Goal: Information Seeking & Learning: Compare options

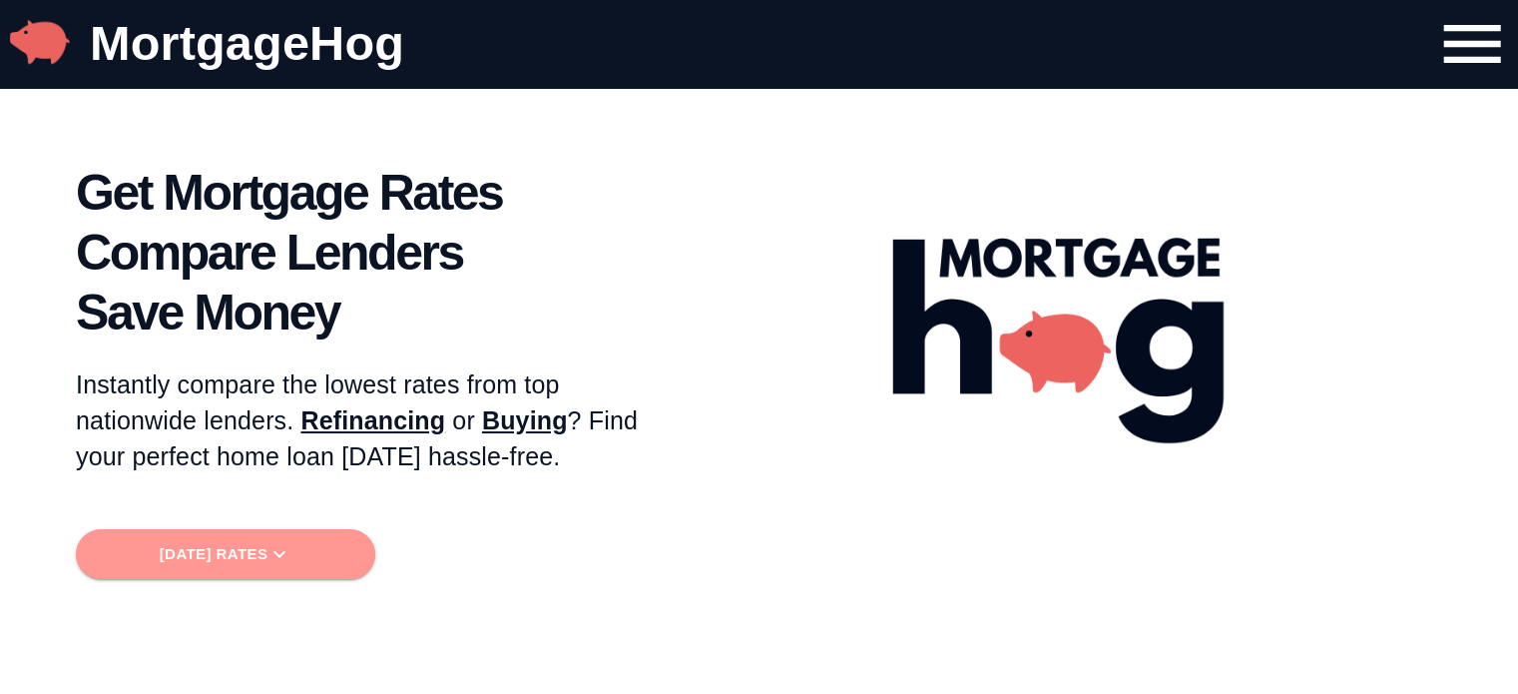
click at [287, 552] on icon "button" at bounding box center [279, 554] width 24 height 24
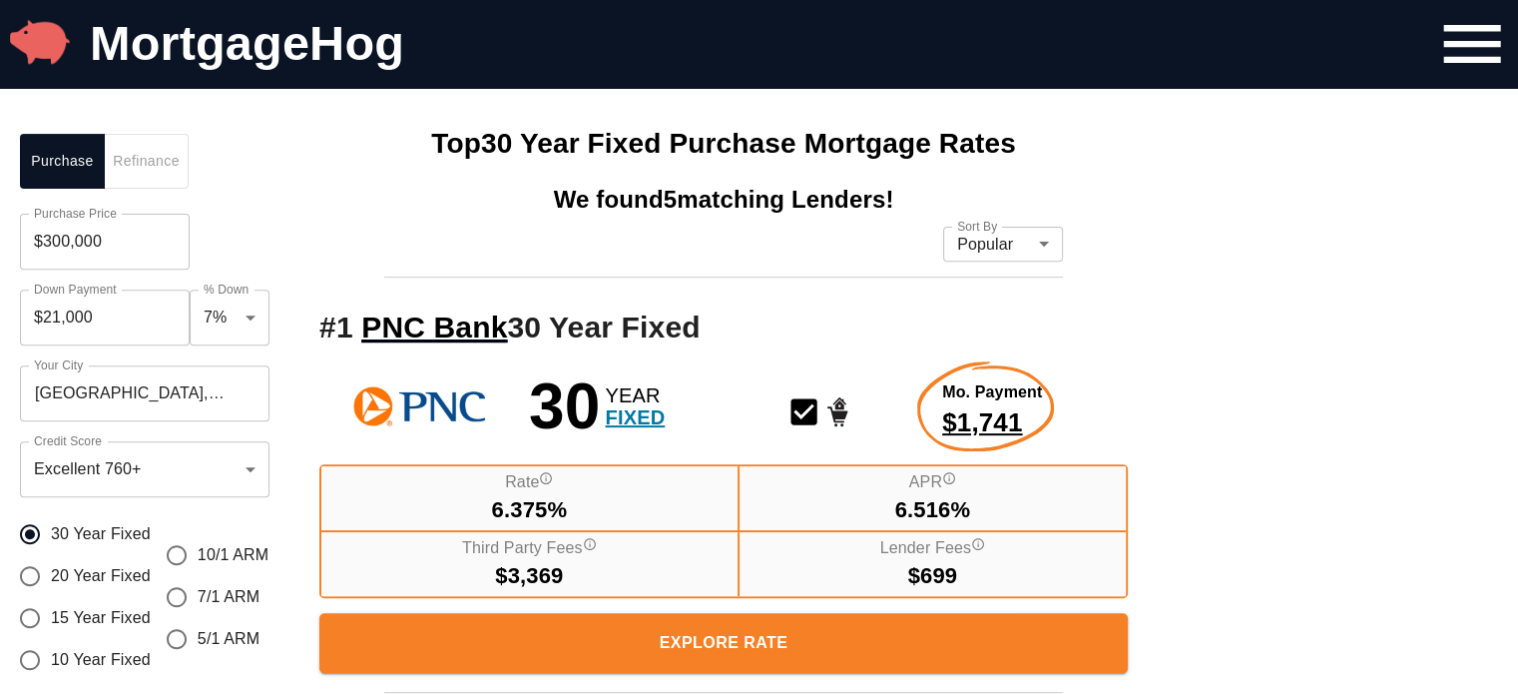
click at [127, 248] on input "$300,000" at bounding box center [105, 242] width 170 height 56
drag, startPoint x: 126, startPoint y: 247, endPoint x: 16, endPoint y: 263, distance: 111.1
type input "$230,000"
click at [114, 314] on input "$16,100" at bounding box center [105, 317] width 170 height 56
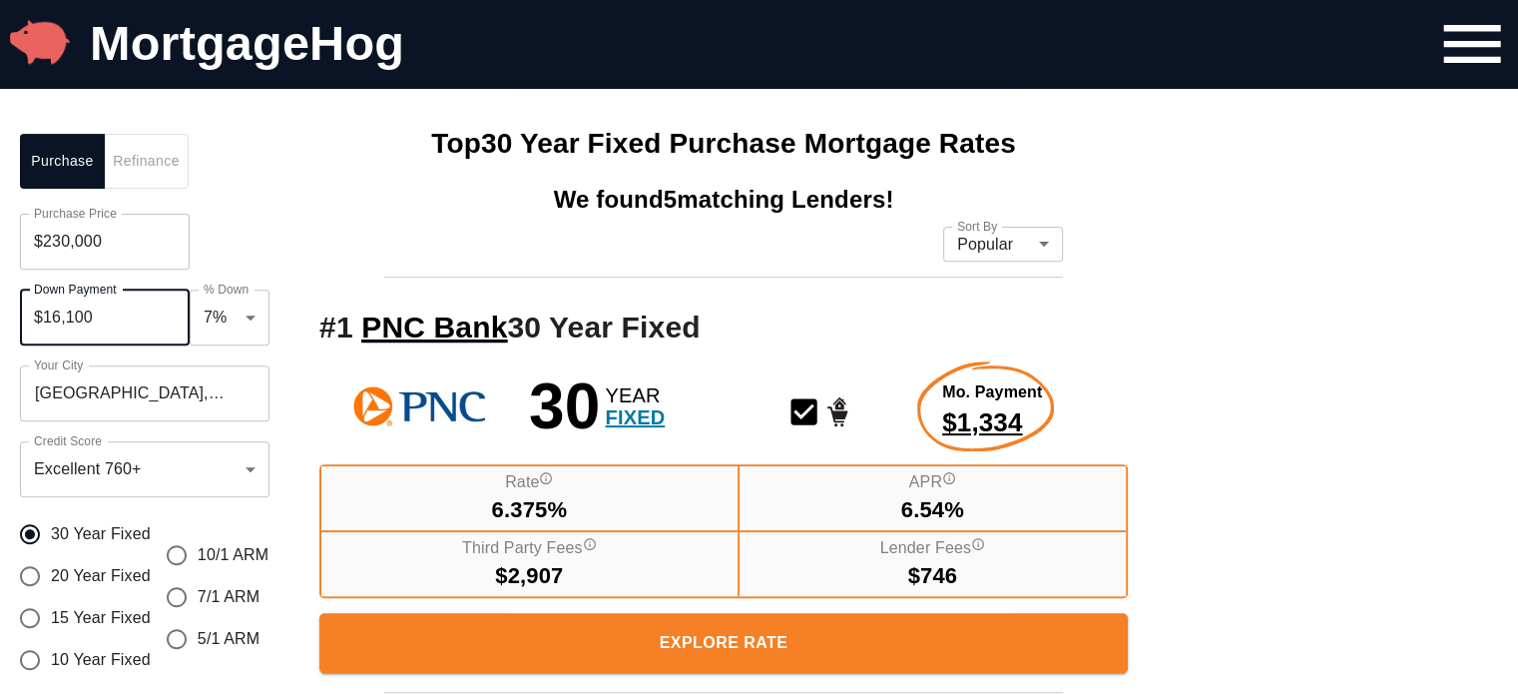
drag, startPoint x: 114, startPoint y: 314, endPoint x: 0, endPoint y: 313, distance: 113.8
type input "$90,000"
type input "0.39"
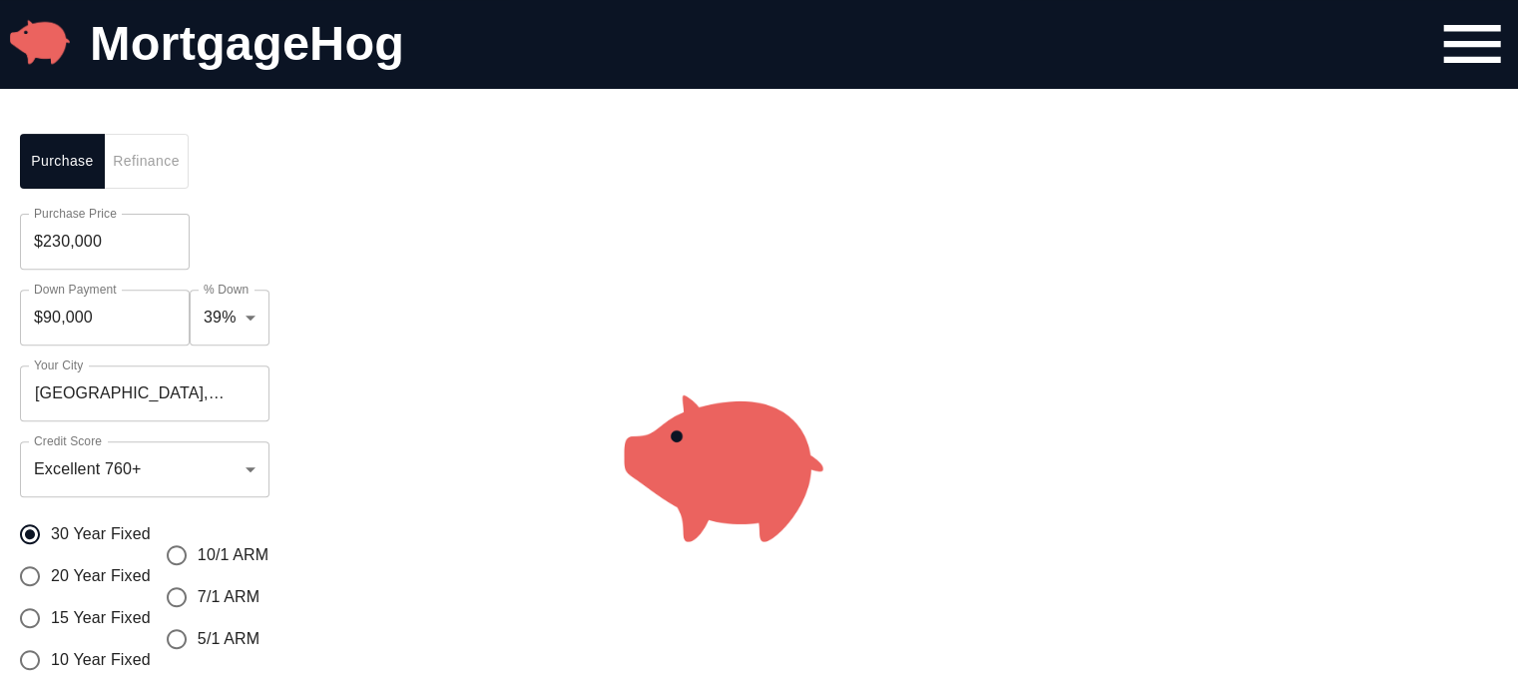
click at [277, 247] on div "Purchase Refinance Purchase Price $230,000 Purchase Price Down Payment $90,000 …" at bounding box center [149, 483] width 299 height 739
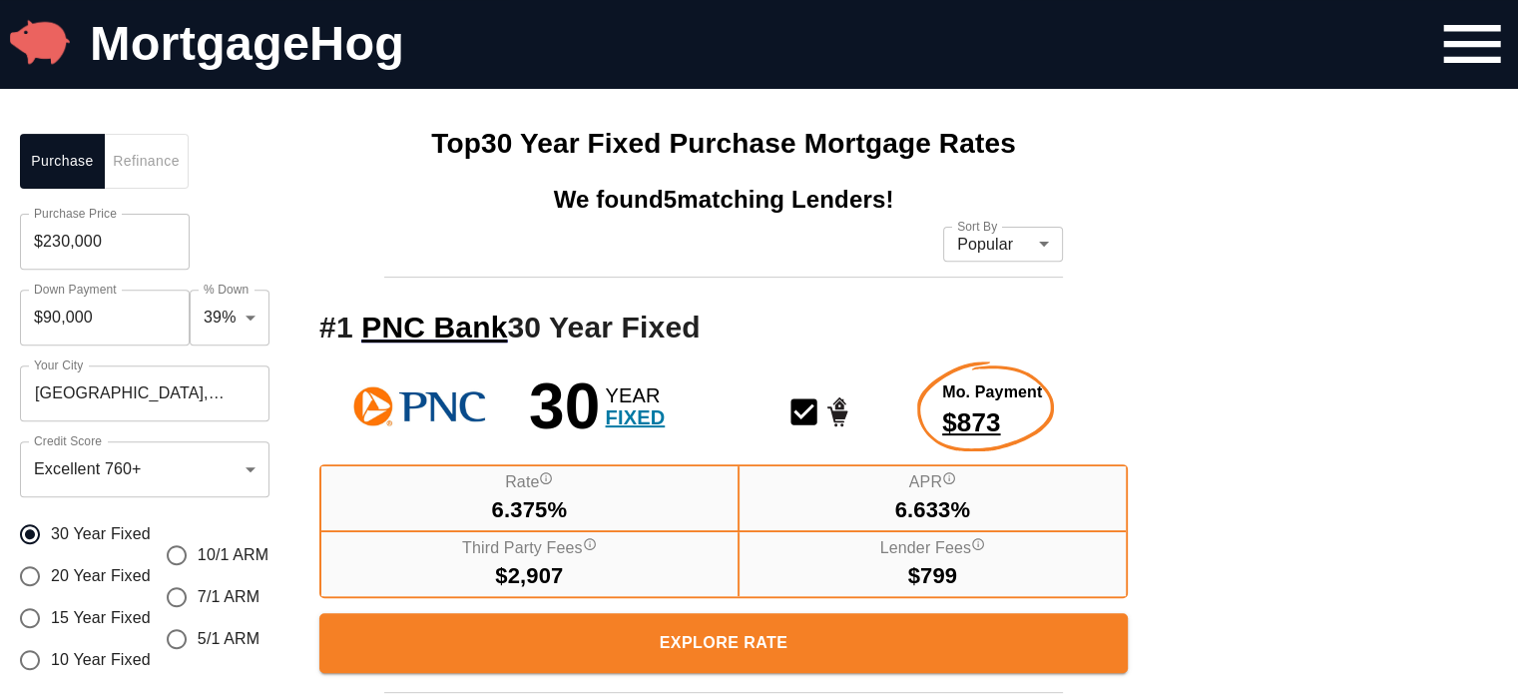
click at [150, 170] on span "Refinance" at bounding box center [146, 161] width 61 height 25
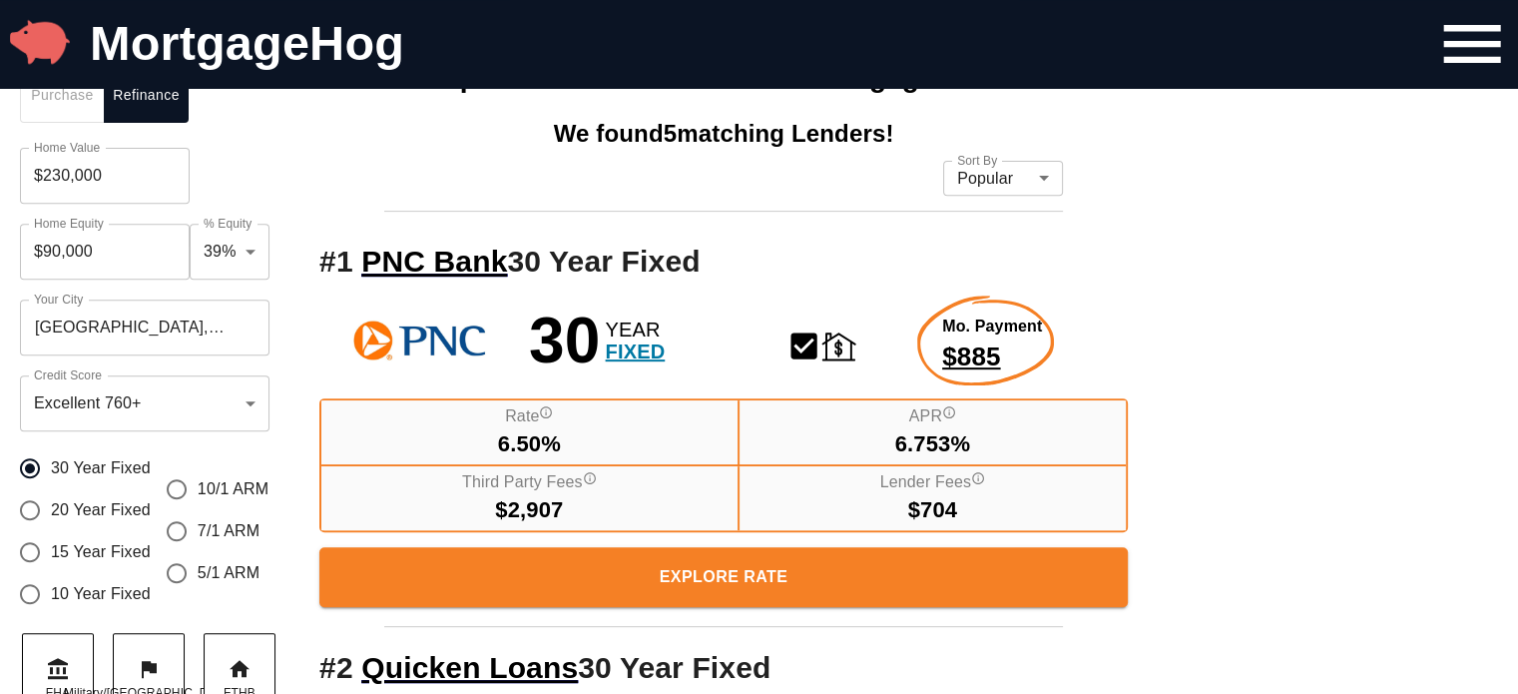
scroll to position [802, 0]
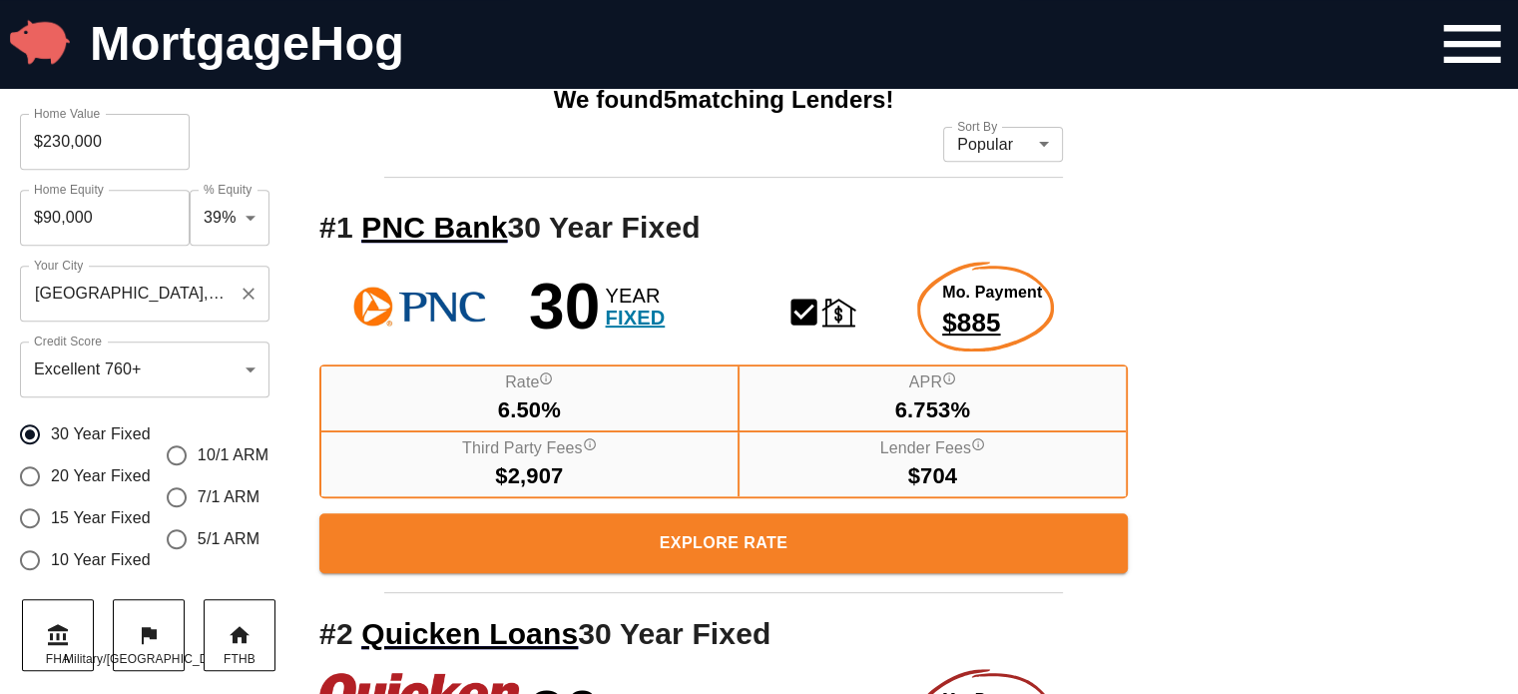
click at [191, 298] on input "[GEOGRAPHIC_DATA], [GEOGRAPHIC_DATA], [GEOGRAPHIC_DATA]" at bounding box center [130, 293] width 202 height 38
click at [248, 291] on icon "Clear" at bounding box center [249, 293] width 12 height 12
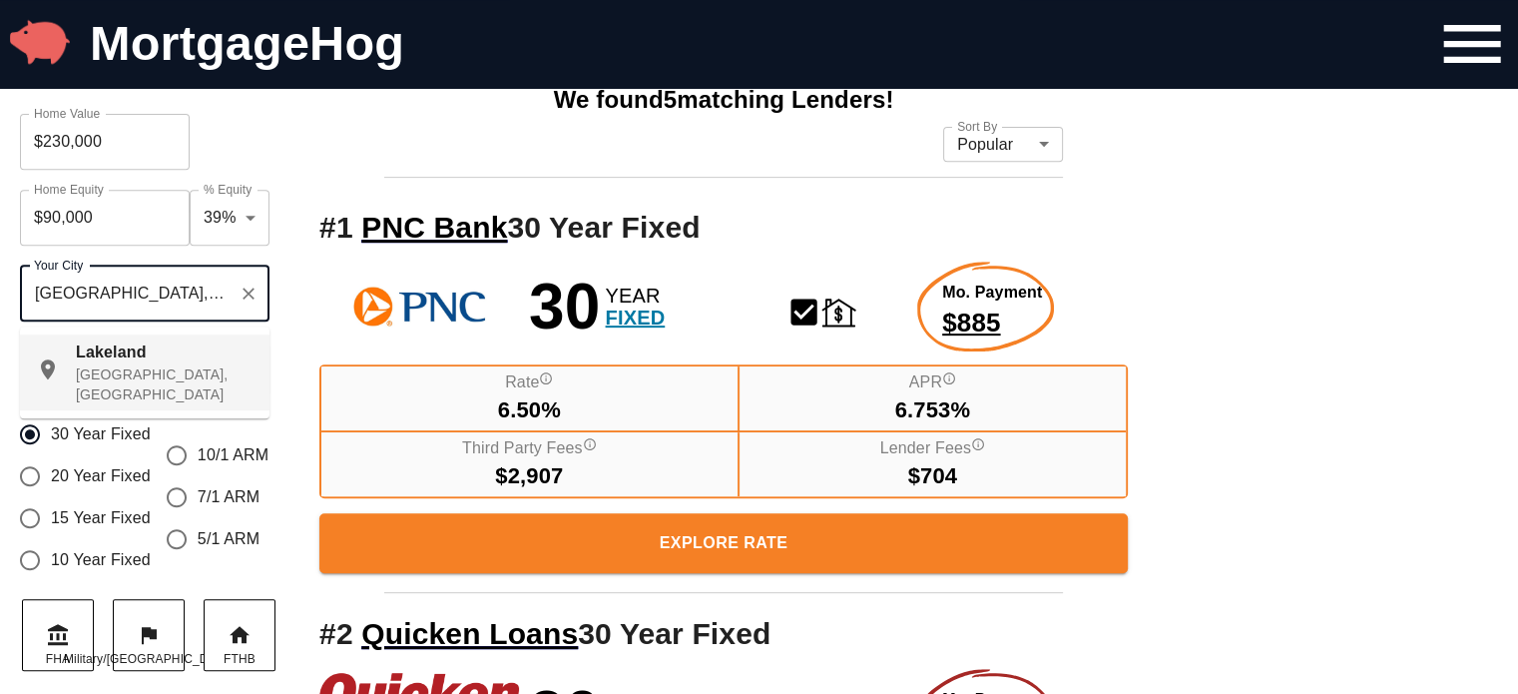
click at [141, 358] on span "Lakeland" at bounding box center [111, 351] width 71 height 17
type input "[GEOGRAPHIC_DATA], [GEOGRAPHIC_DATA], [GEOGRAPHIC_DATA]"
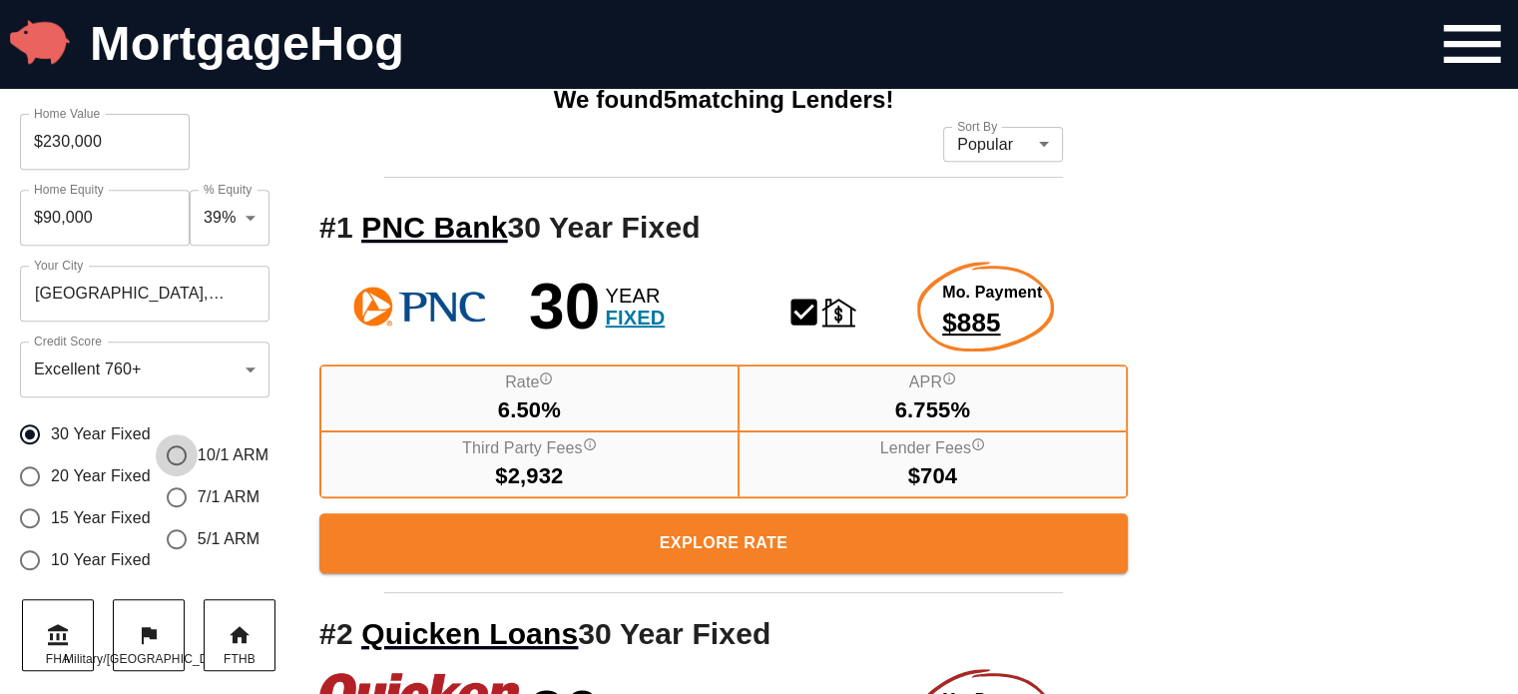
click at [178, 456] on input "10/1 ARM" at bounding box center [177, 455] width 42 height 42
radio input "true"
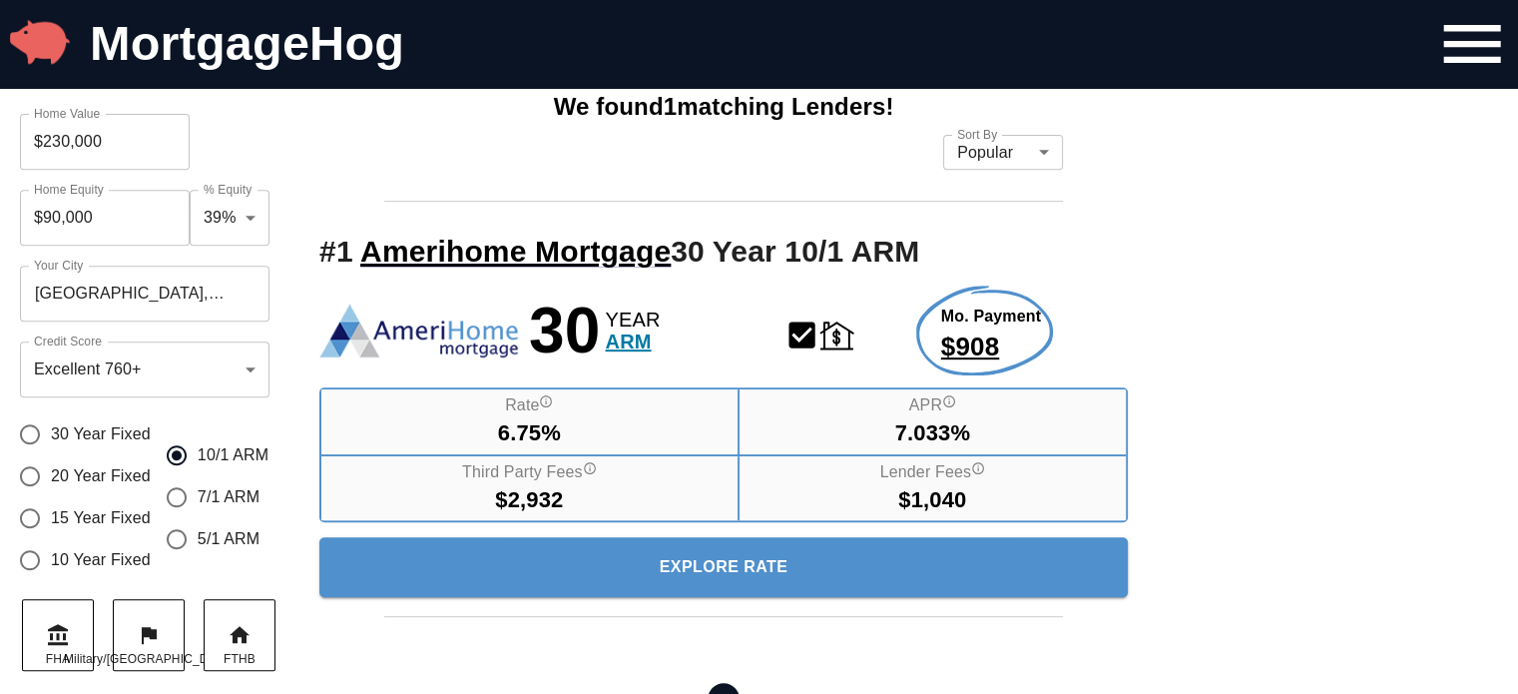
click at [178, 534] on input "5/1 ARM" at bounding box center [177, 539] width 42 height 42
radio input "true"
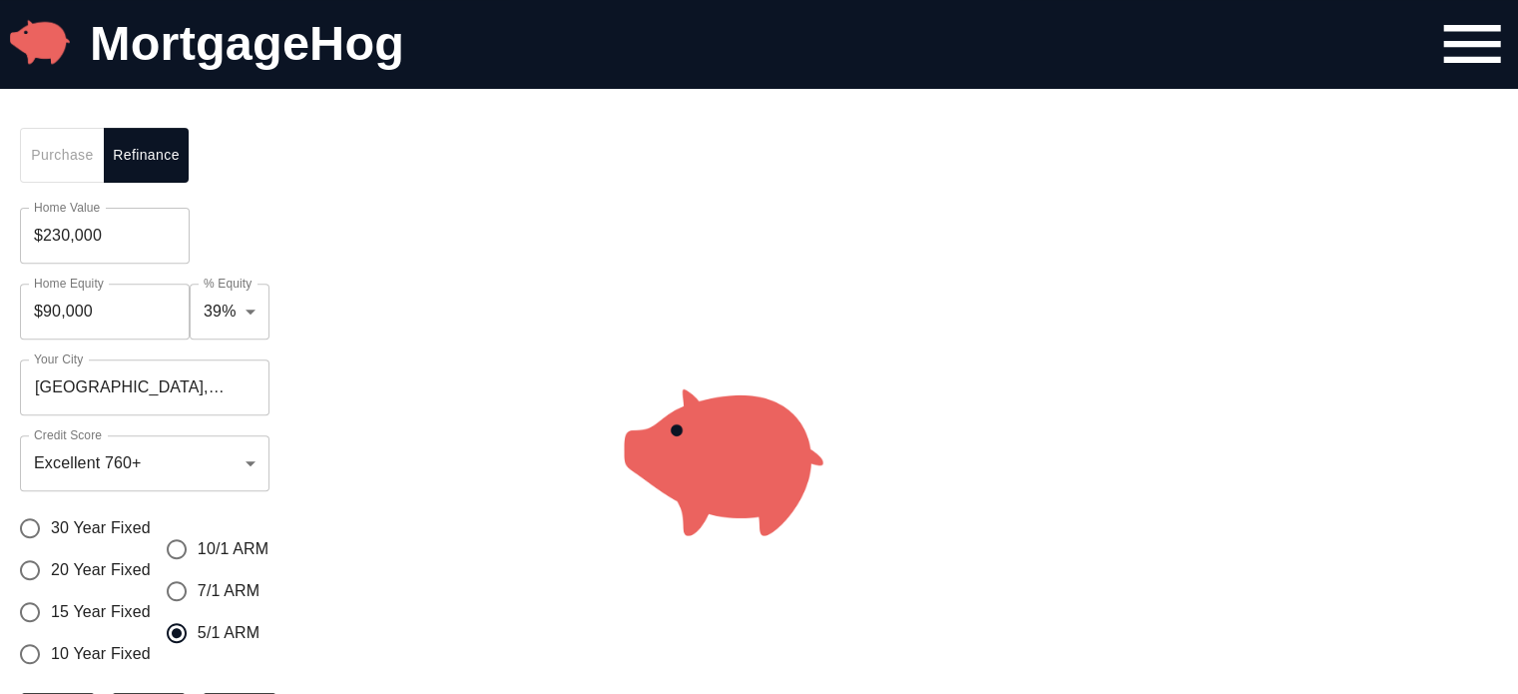
scroll to position [703, 0]
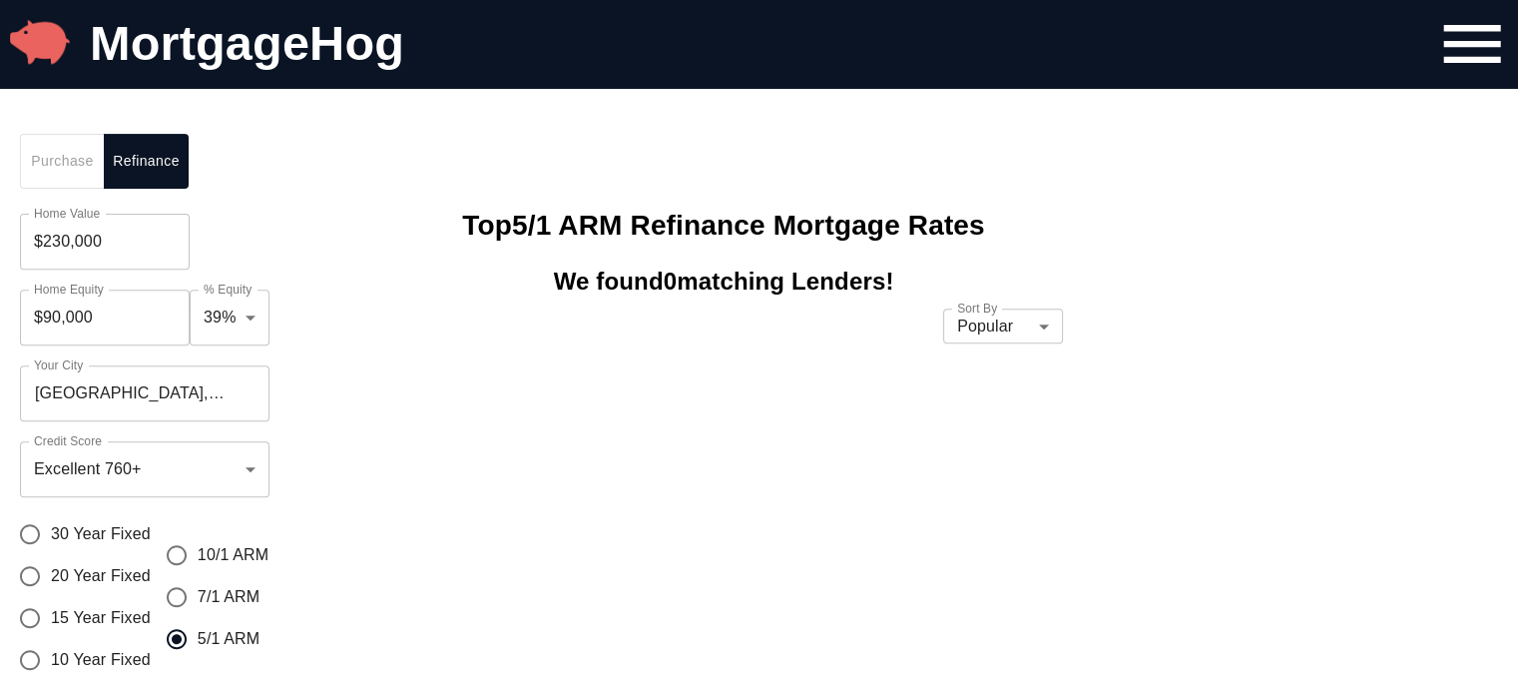
click at [171, 596] on input "7/1 ARM" at bounding box center [177, 597] width 42 height 42
radio input "true"
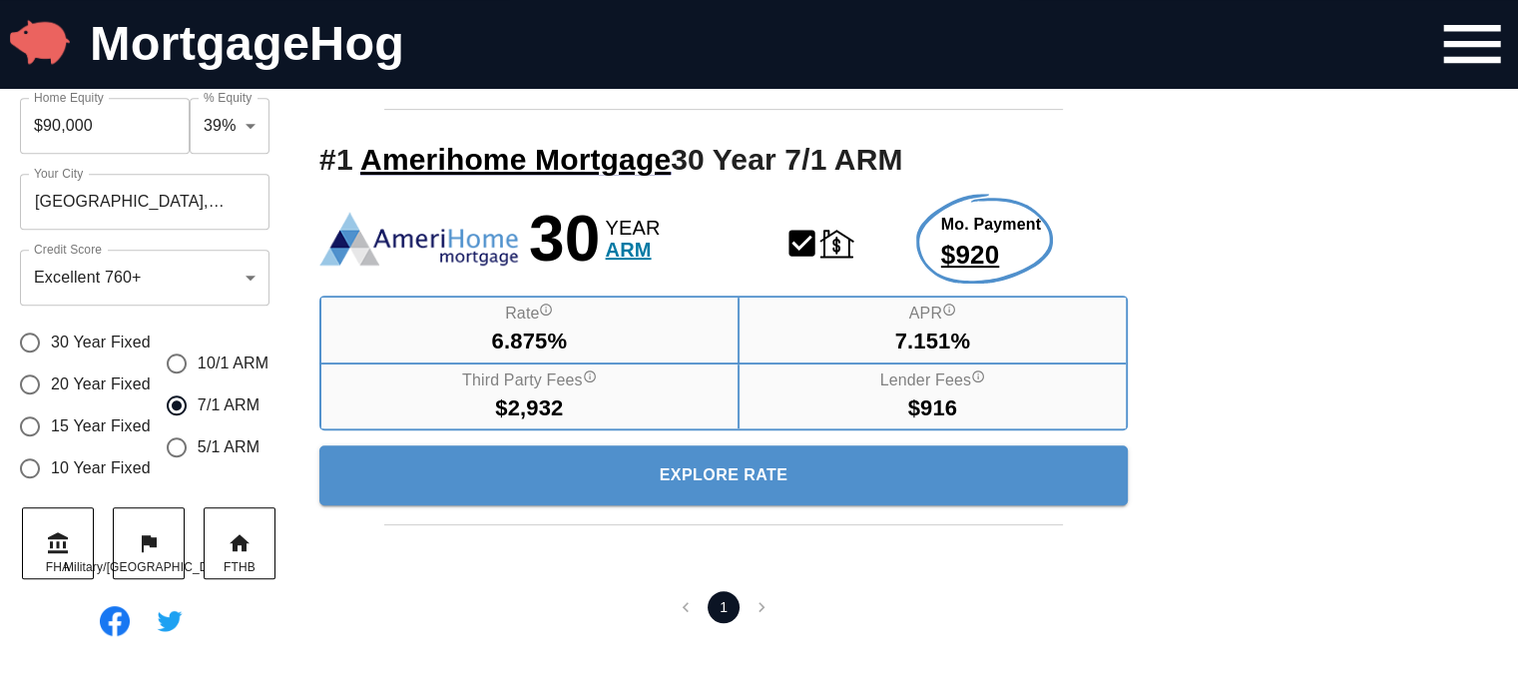
scroll to position [902, 0]
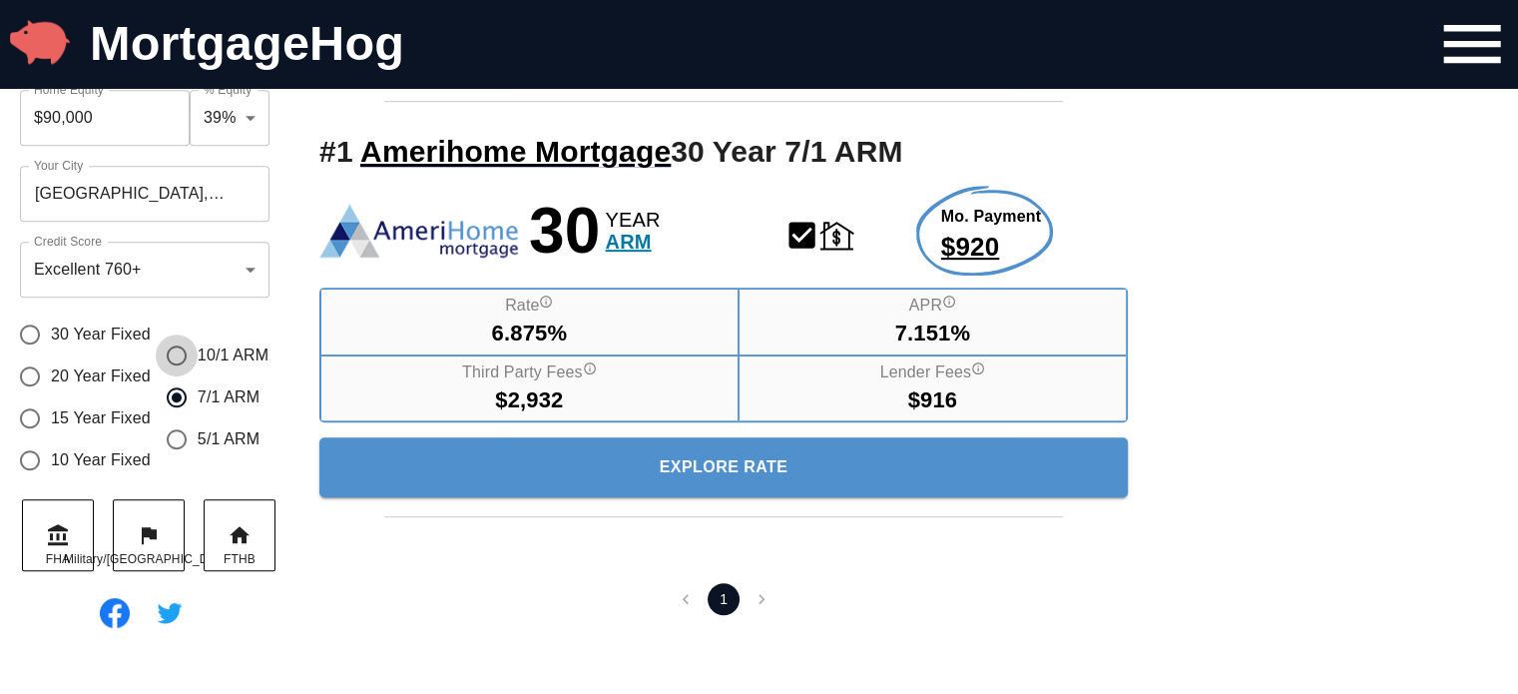
click at [182, 354] on input "10/1 ARM" at bounding box center [177, 355] width 42 height 42
radio input "true"
click at [172, 396] on input "7/1 ARM" at bounding box center [177, 397] width 42 height 42
radio input "true"
click at [32, 456] on input "10 Year Fixed" at bounding box center [30, 460] width 42 height 42
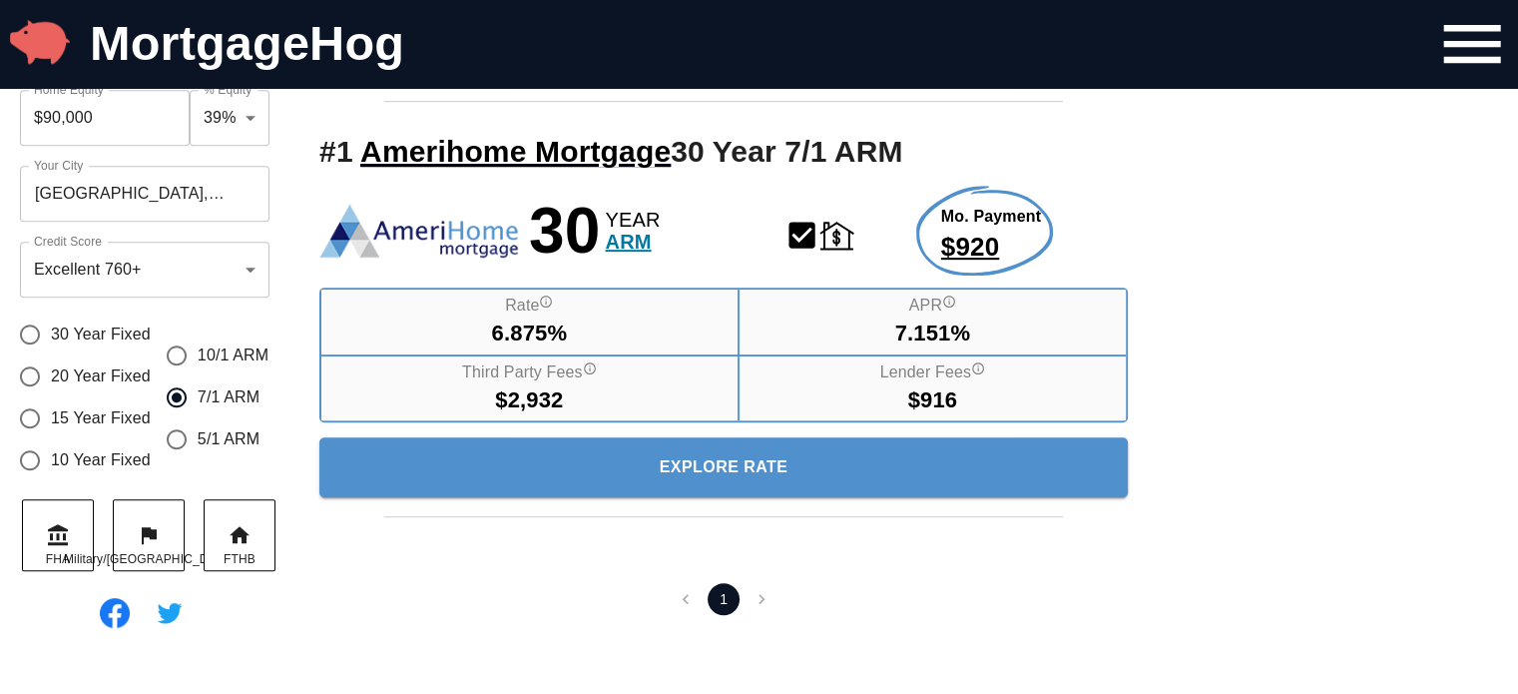
radio input "true"
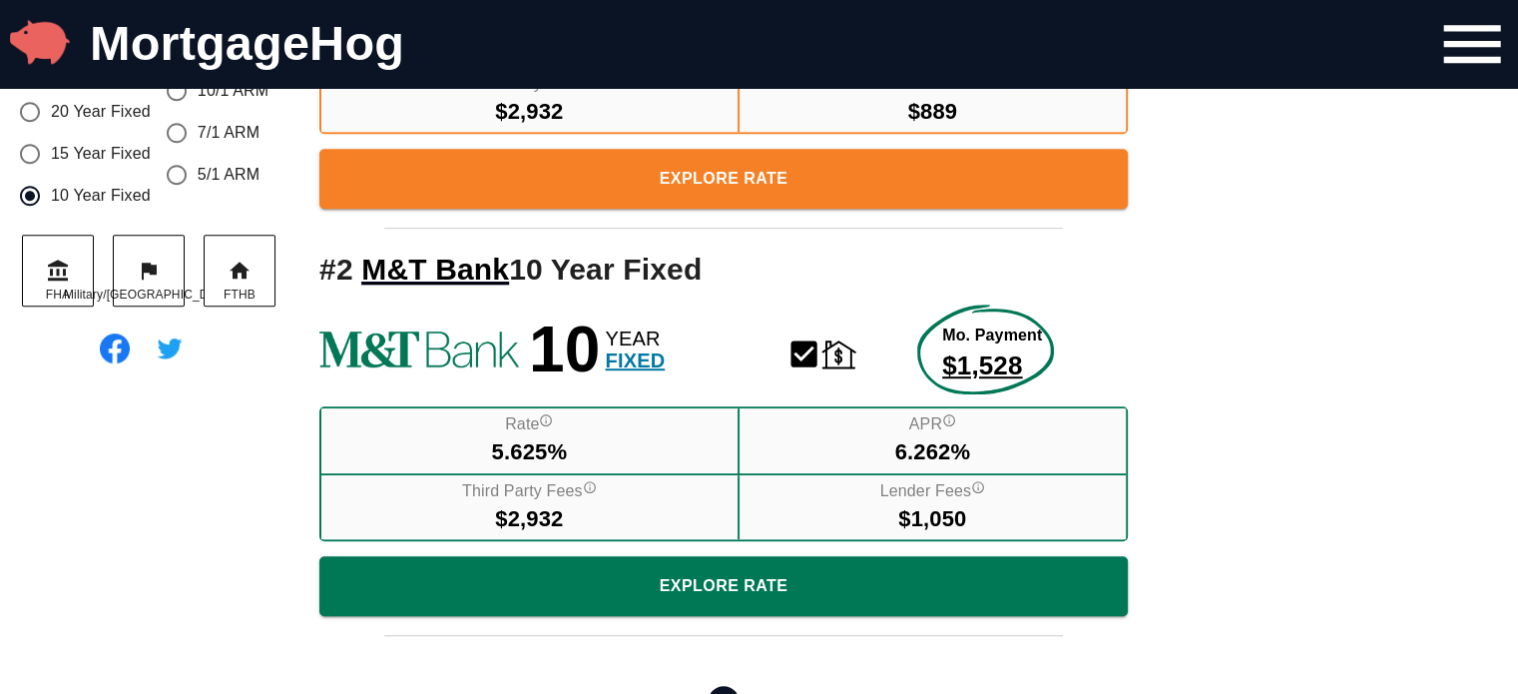
scroll to position [1202, 0]
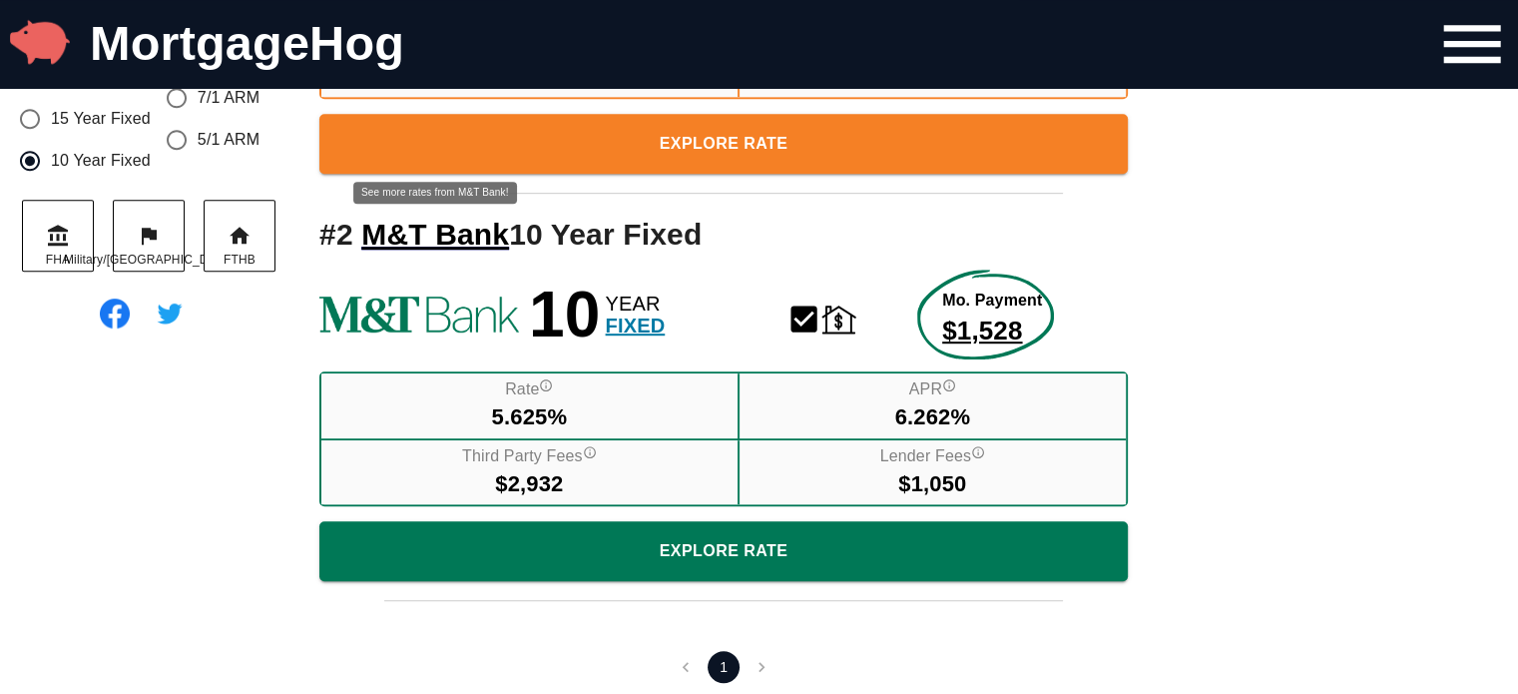
click at [427, 239] on span "M&T Bank" at bounding box center [435, 234] width 148 height 33
